Goal: Find contact information: Find contact information

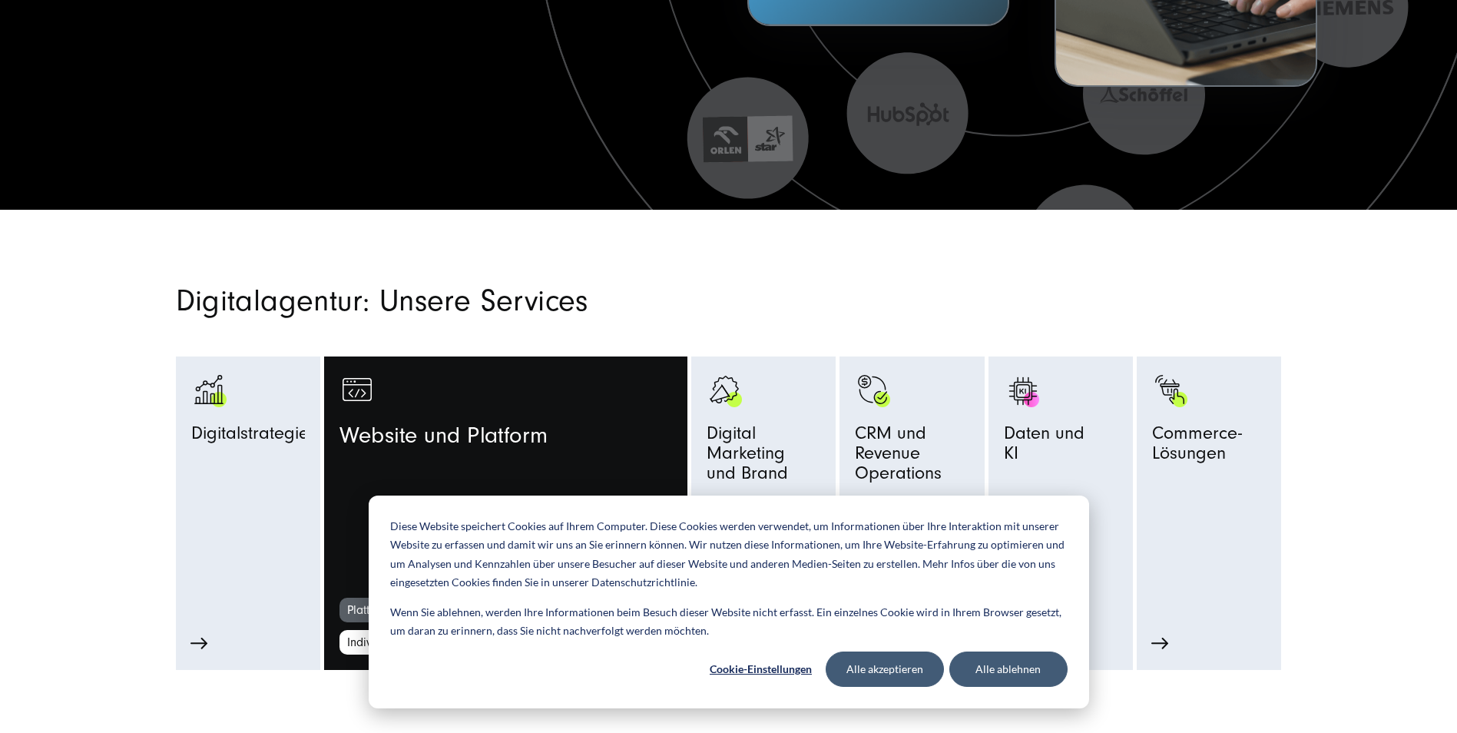
scroll to position [853, 0]
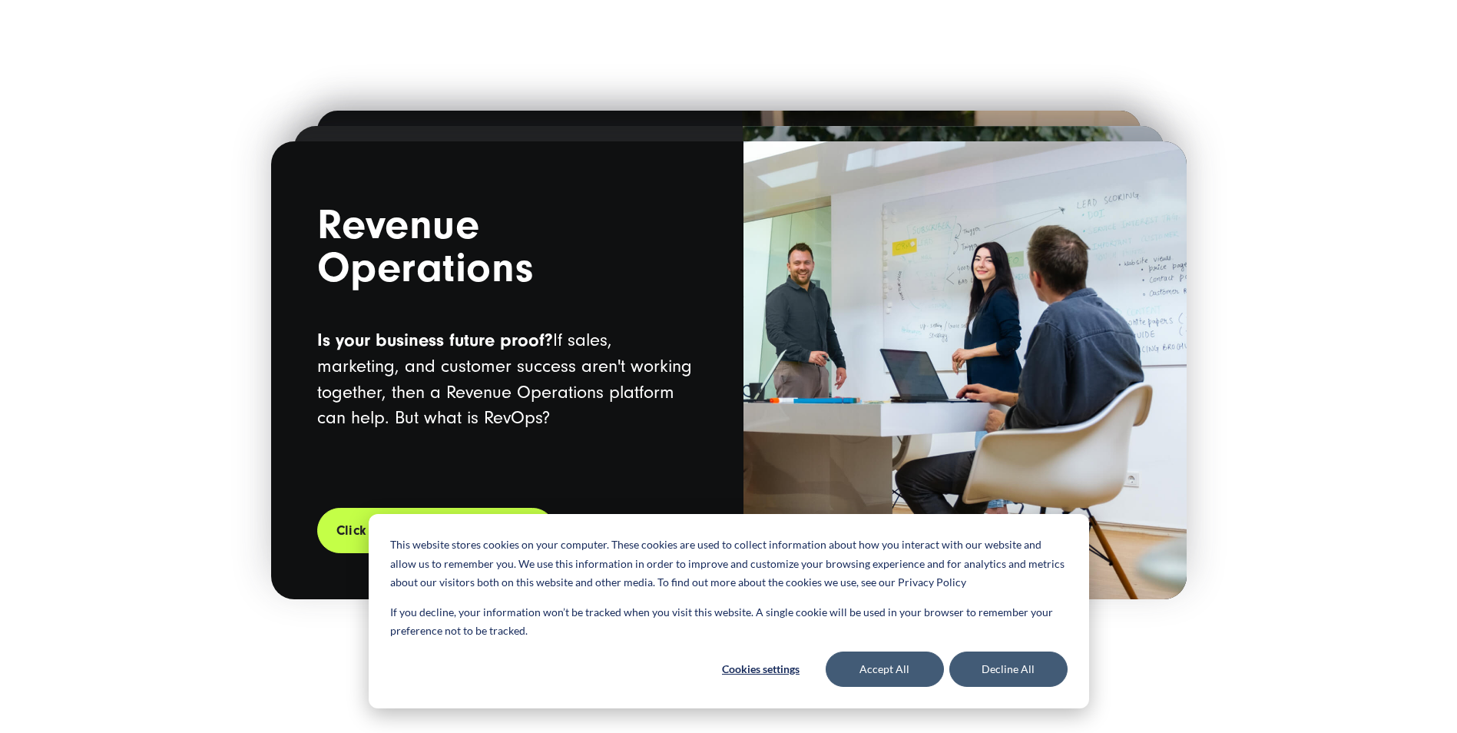
scroll to position [2688, 0]
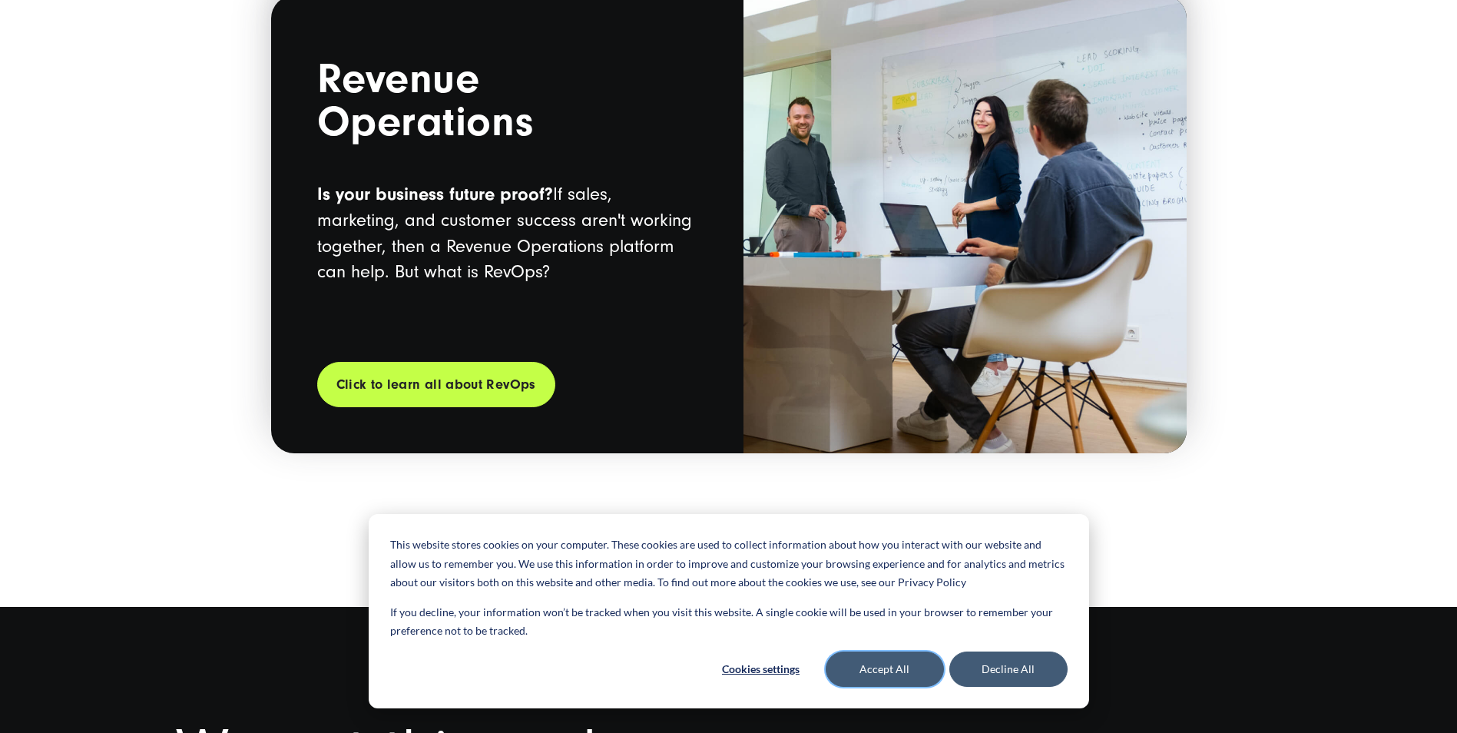
click at [898, 674] on button "Accept All" at bounding box center [885, 668] width 118 height 35
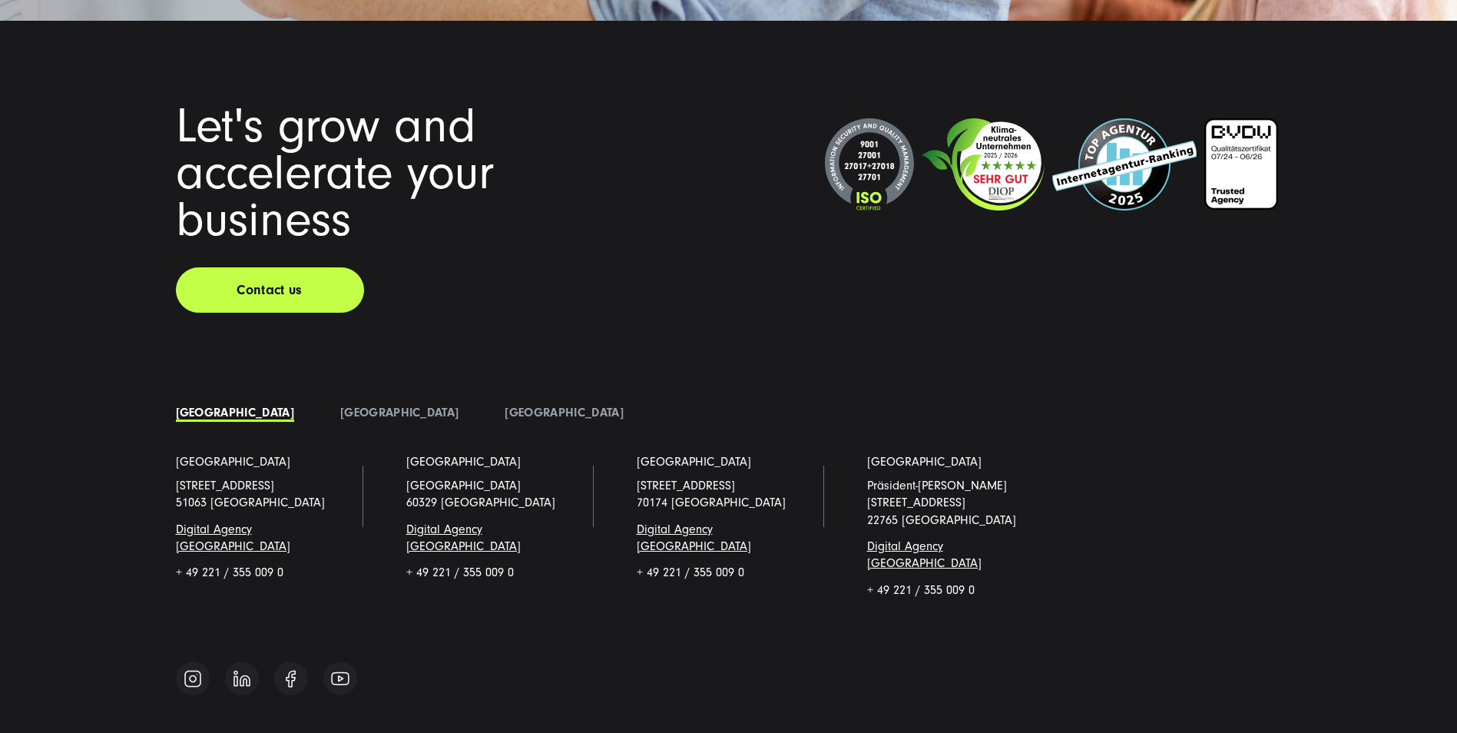
scroll to position [11787, 0]
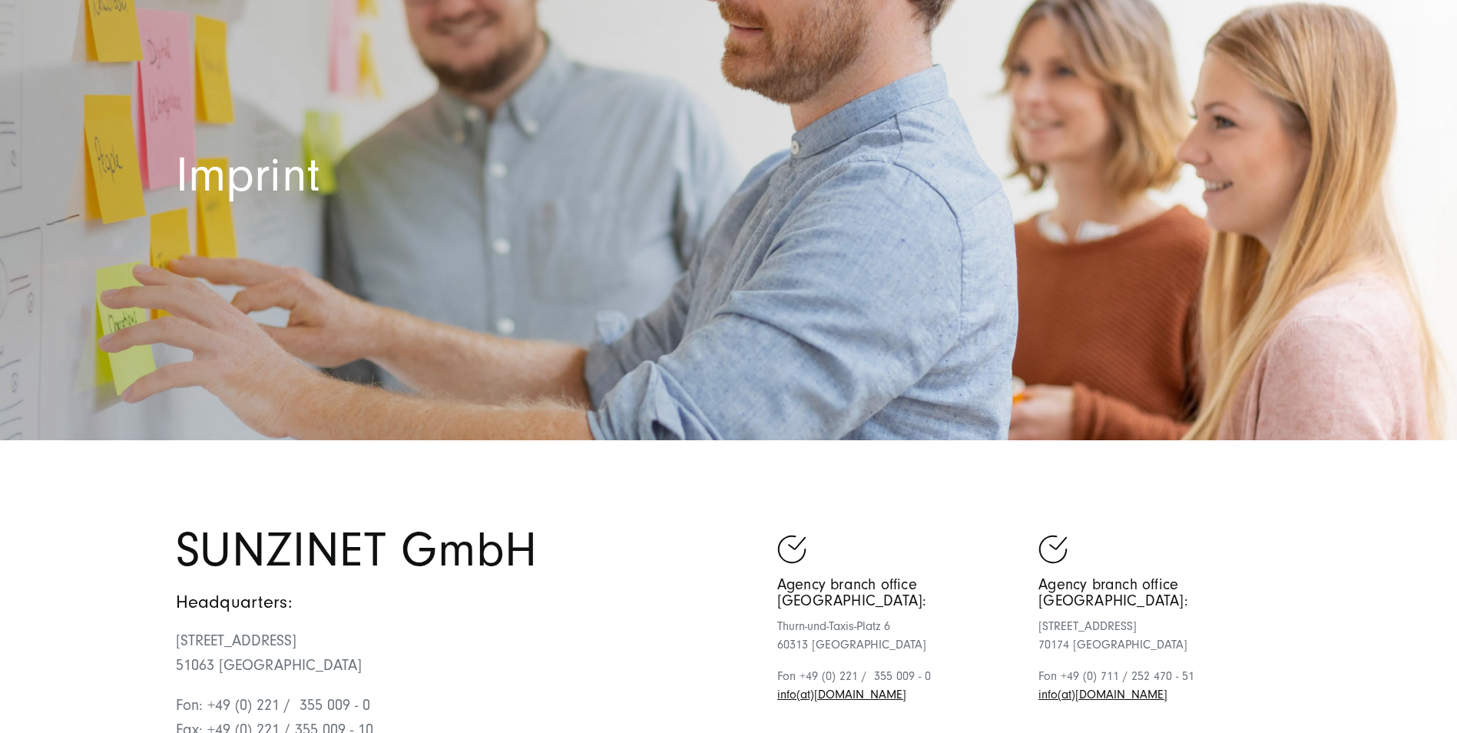
scroll to position [538, 0]
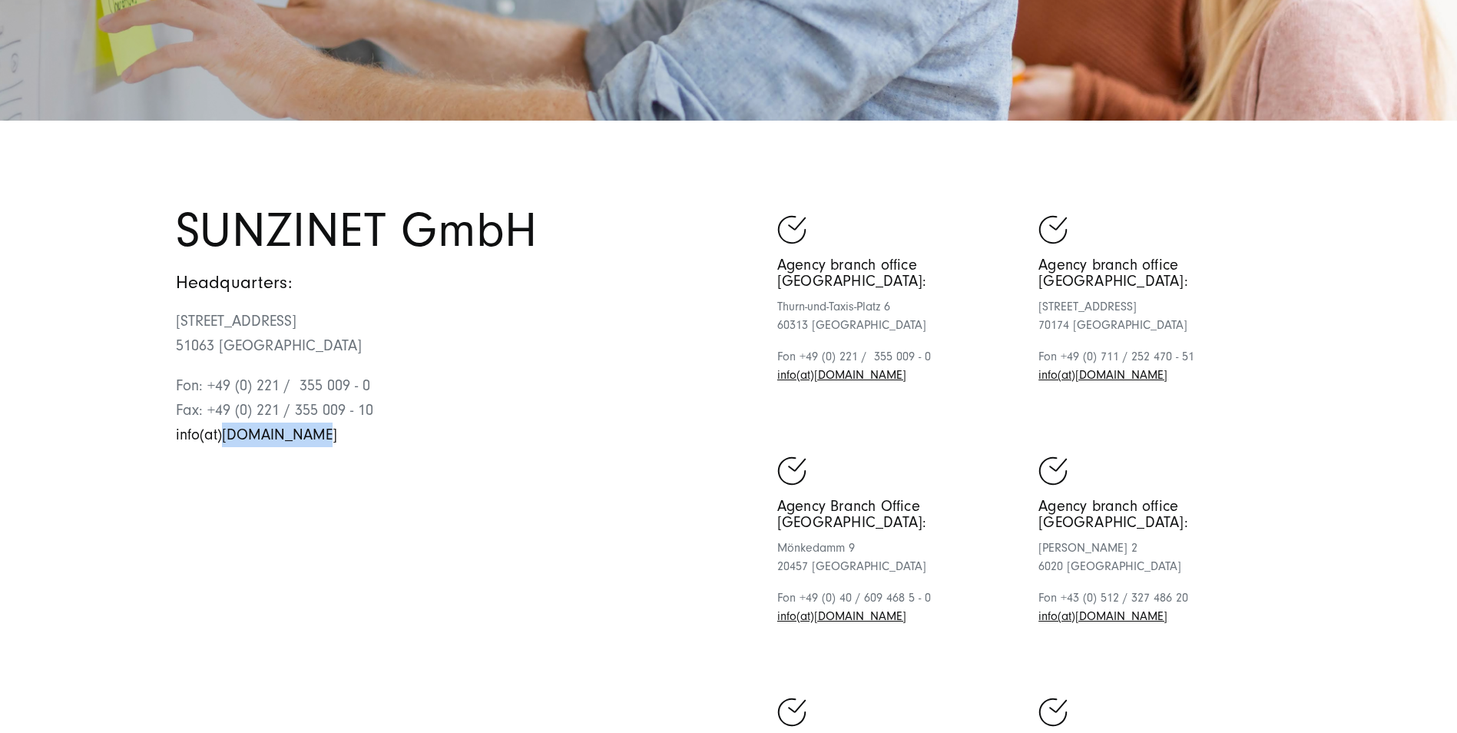
drag, startPoint x: 324, startPoint y: 436, endPoint x: 220, endPoint y: 438, distance: 103.7
click at [220, 438] on p "Fon: +49 (0) 221 / 355 009 - 0 Fax: +49 (0) 221 / 355 009 - 10 info(at)[DOMAIN_…" at bounding box center [452, 410] width 553 height 74
copy link "[DOMAIN_NAME]"
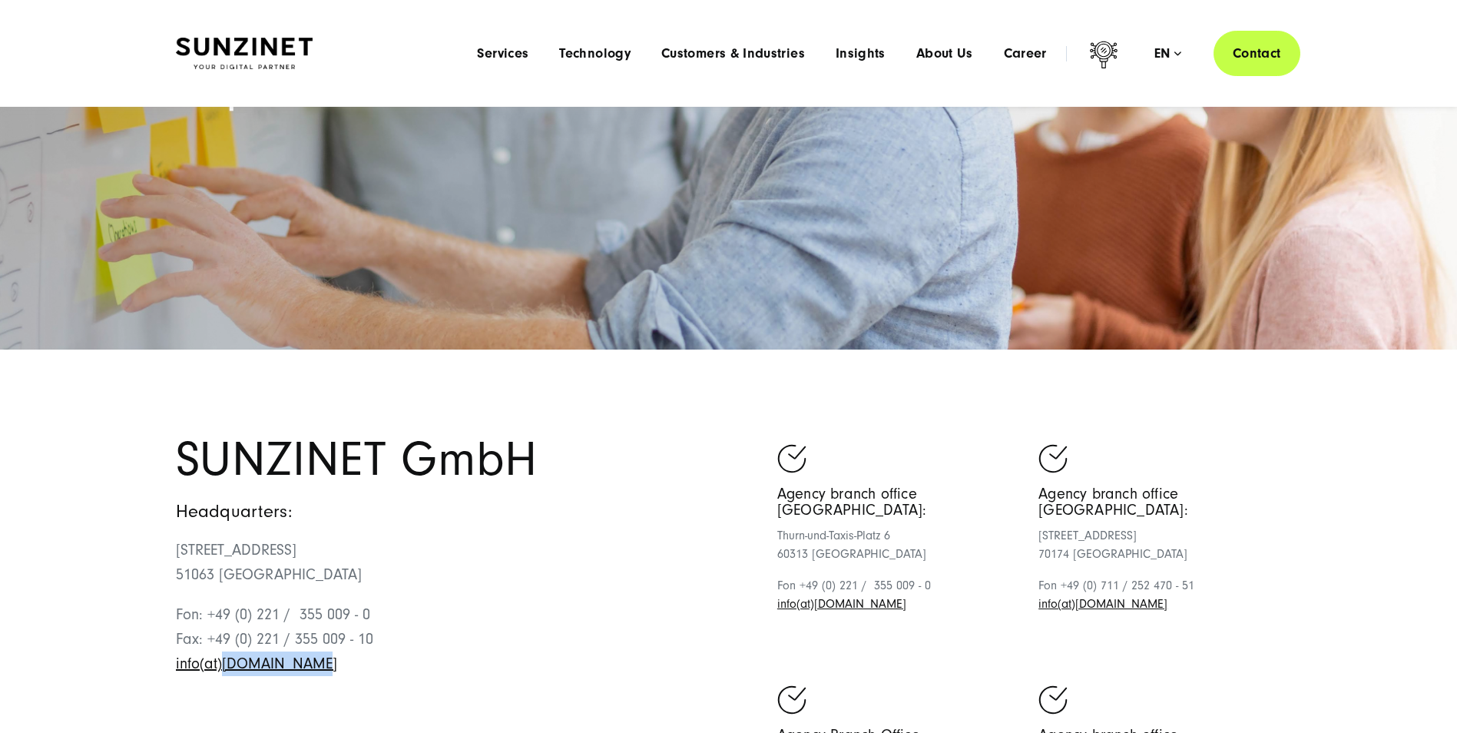
scroll to position [307, 0]
